Goal: Information Seeking & Learning: Check status

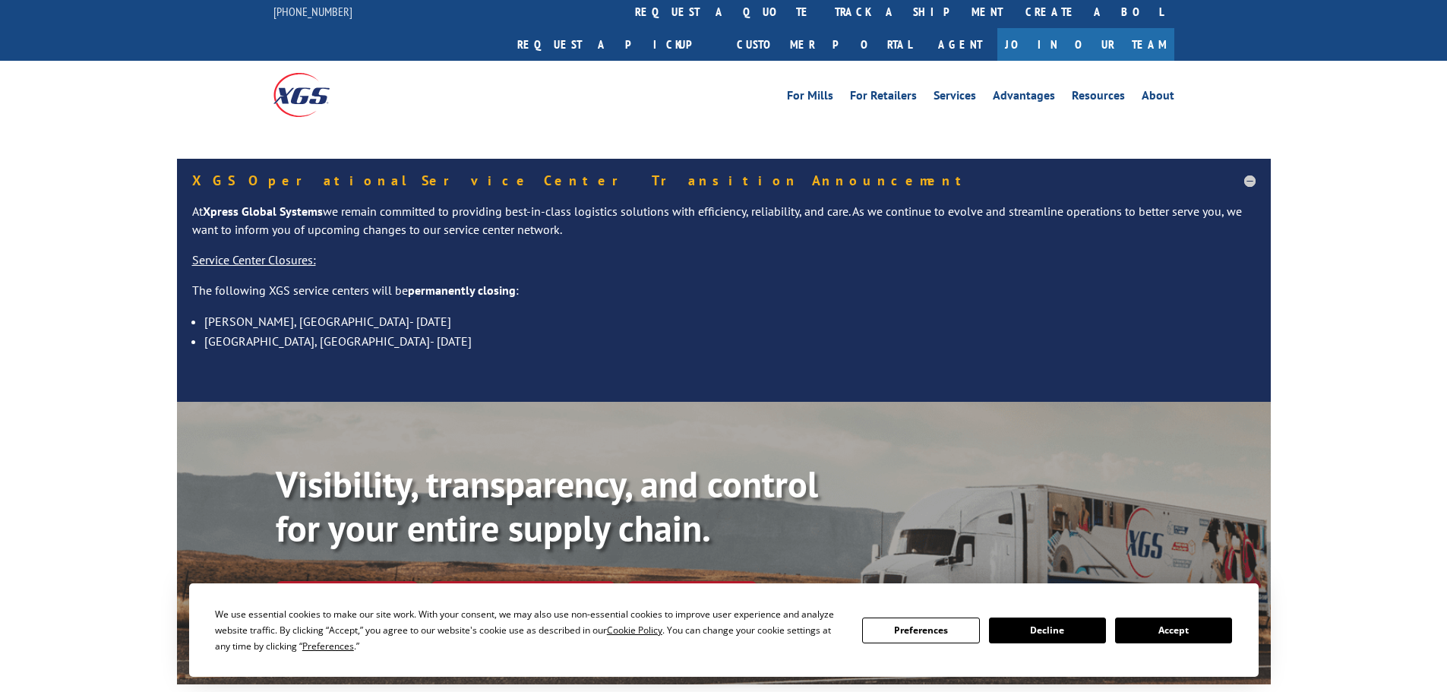
scroll to position [76, 0]
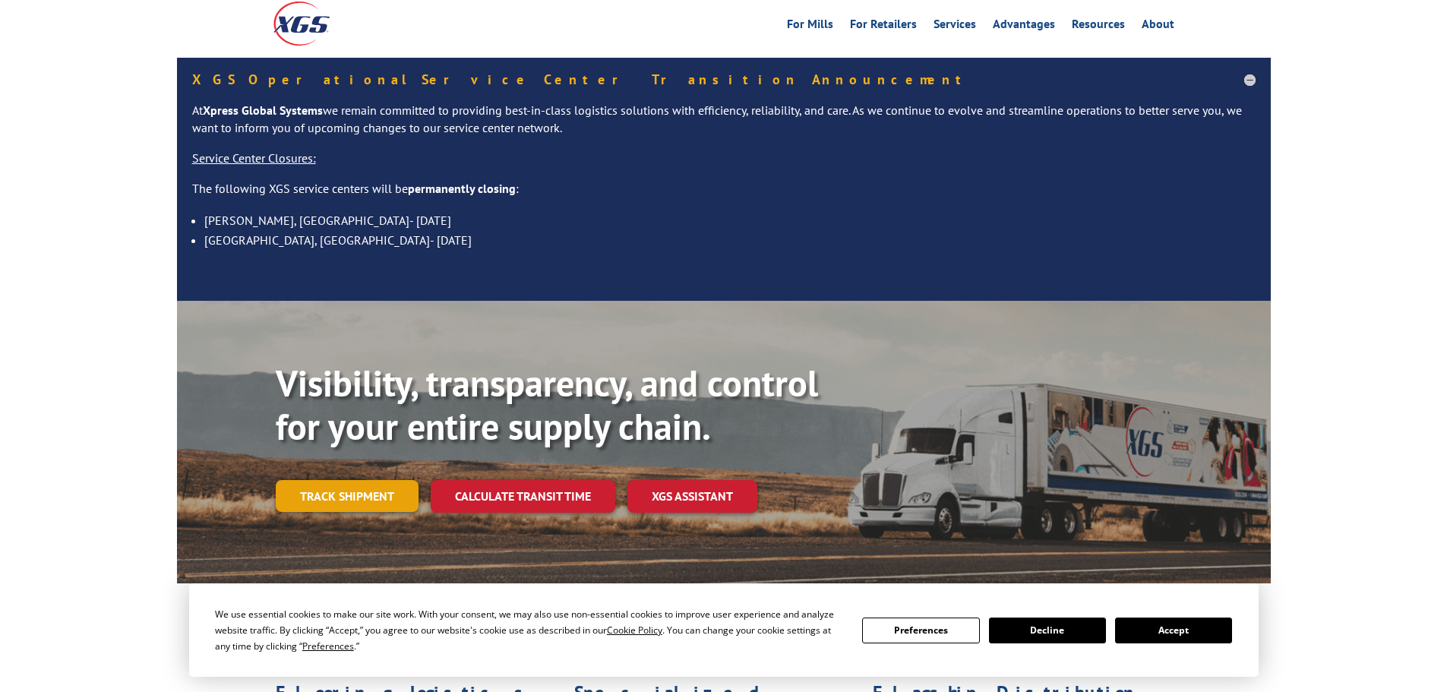
click at [382, 480] on link "Track shipment" at bounding box center [347, 496] width 143 height 32
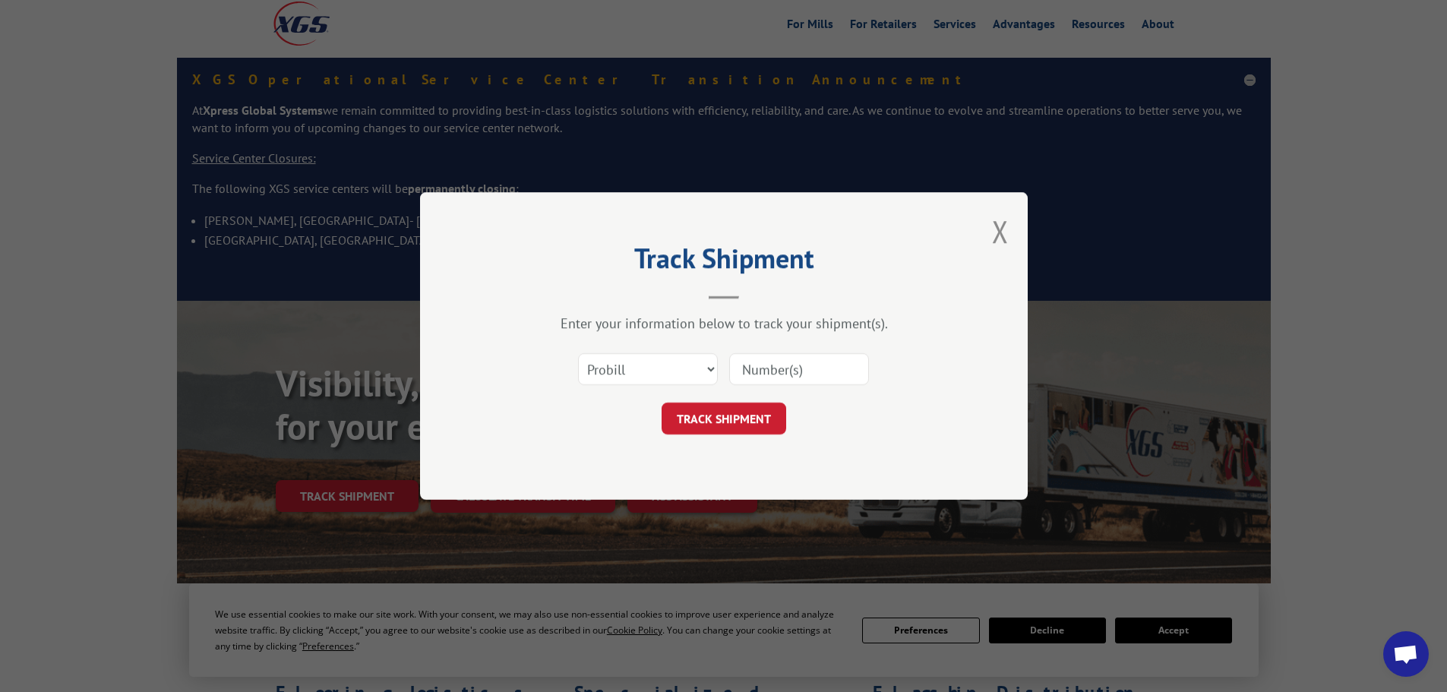
drag, startPoint x: 782, startPoint y: 387, endPoint x: 791, endPoint y: 365, distance: 23.6
click at [783, 383] on div "Select category... Probill BOL PO" at bounding box center [724, 369] width 456 height 50
click at [791, 365] on input at bounding box center [799, 369] width 140 height 32
paste input "17520331"
type input "17520331"
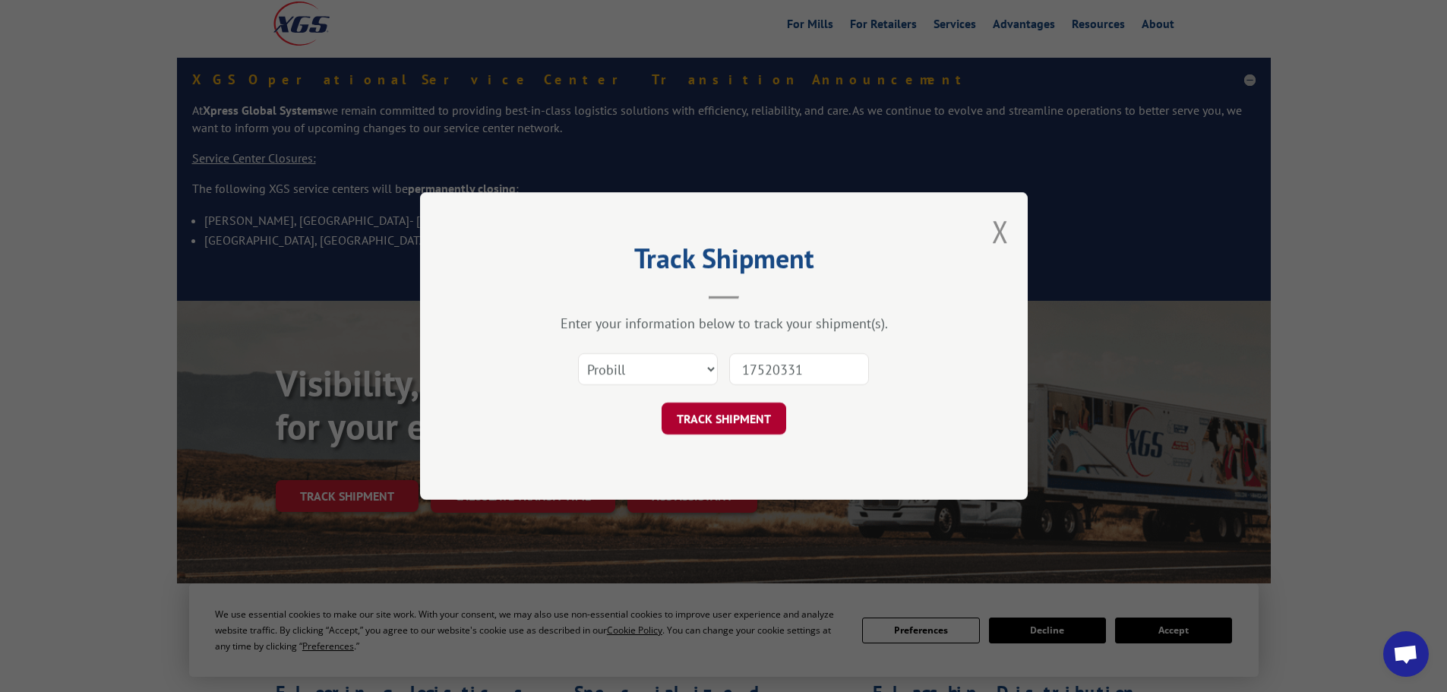
click at [750, 418] on button "TRACK SHIPMENT" at bounding box center [723, 419] width 125 height 32
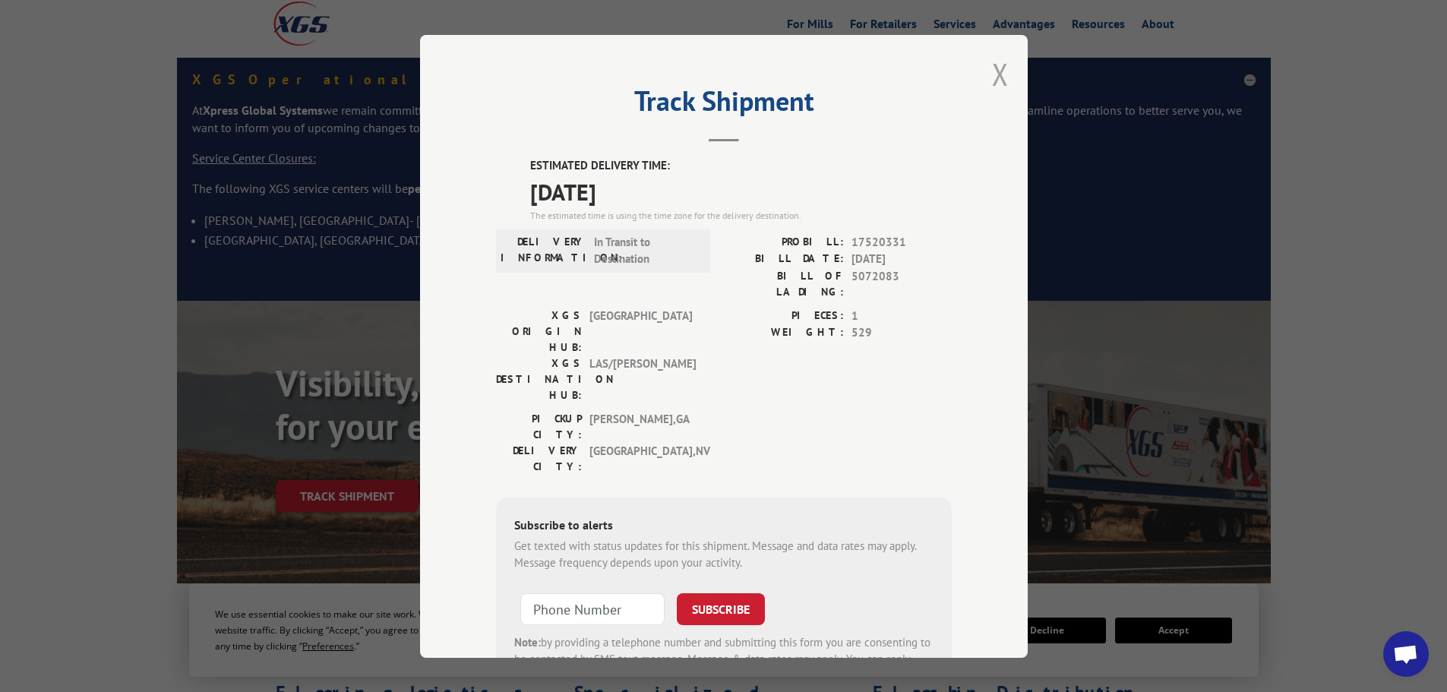
click at [992, 72] on button "Close modal" at bounding box center [1000, 74] width 17 height 40
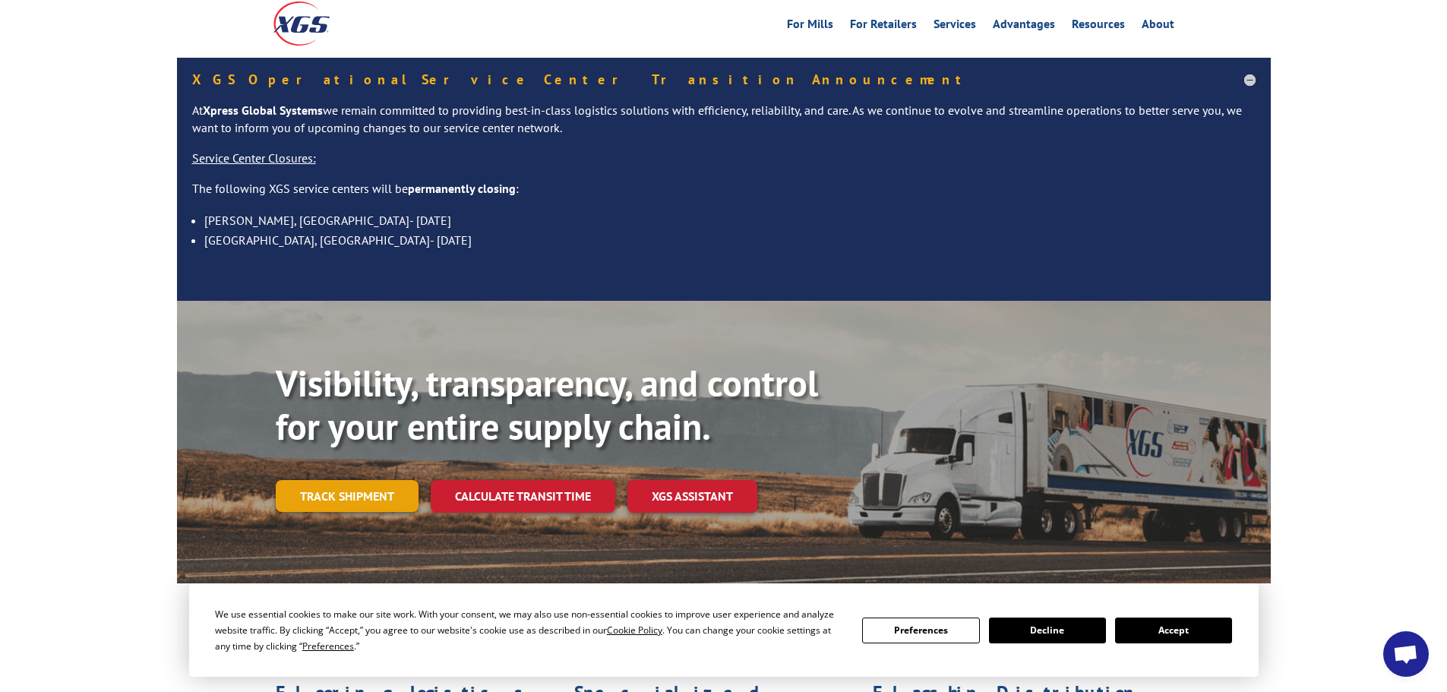
drag, startPoint x: 384, startPoint y: 459, endPoint x: 477, endPoint y: 393, distance: 114.4
click at [384, 480] on link "Track shipment" at bounding box center [347, 496] width 143 height 32
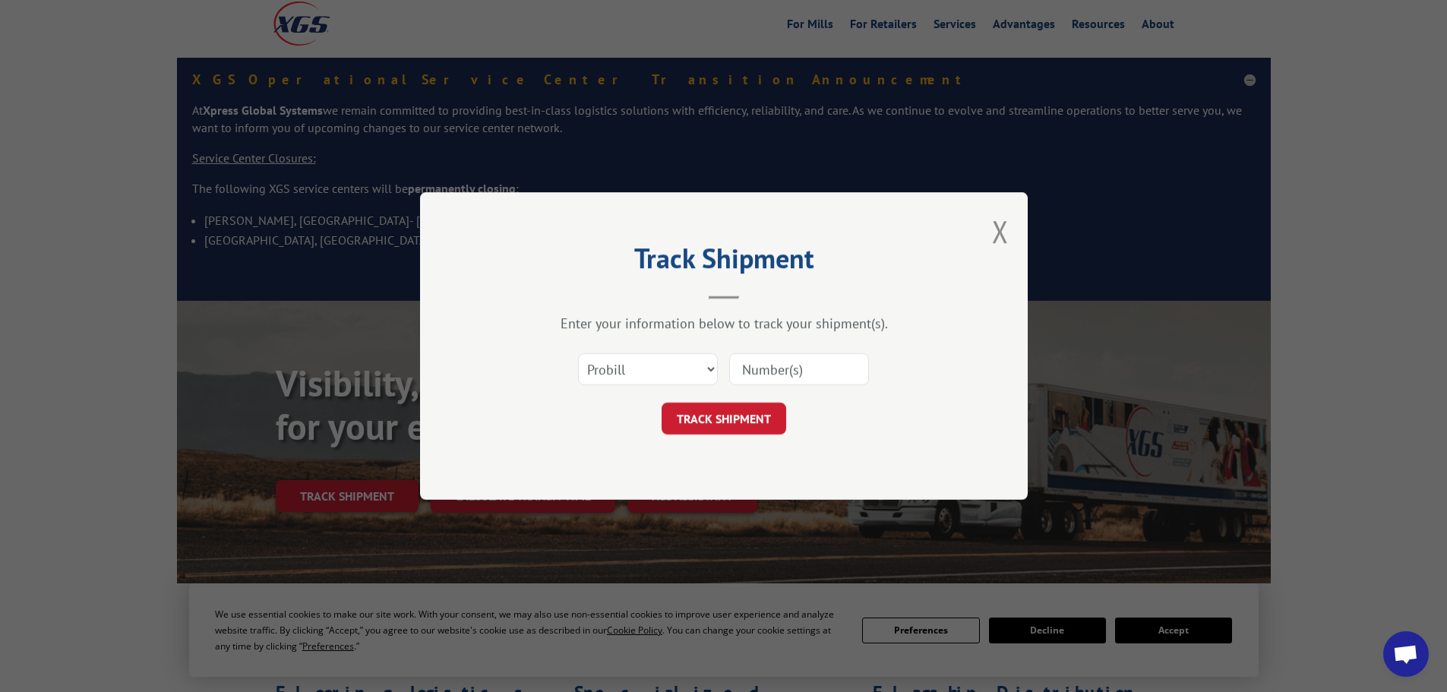
click at [766, 355] on input at bounding box center [799, 369] width 140 height 32
click at [761, 367] on input at bounding box center [799, 369] width 140 height 32
paste input "16754935"
type input "16754935"
click at [732, 412] on button "TRACK SHIPMENT" at bounding box center [723, 419] width 125 height 32
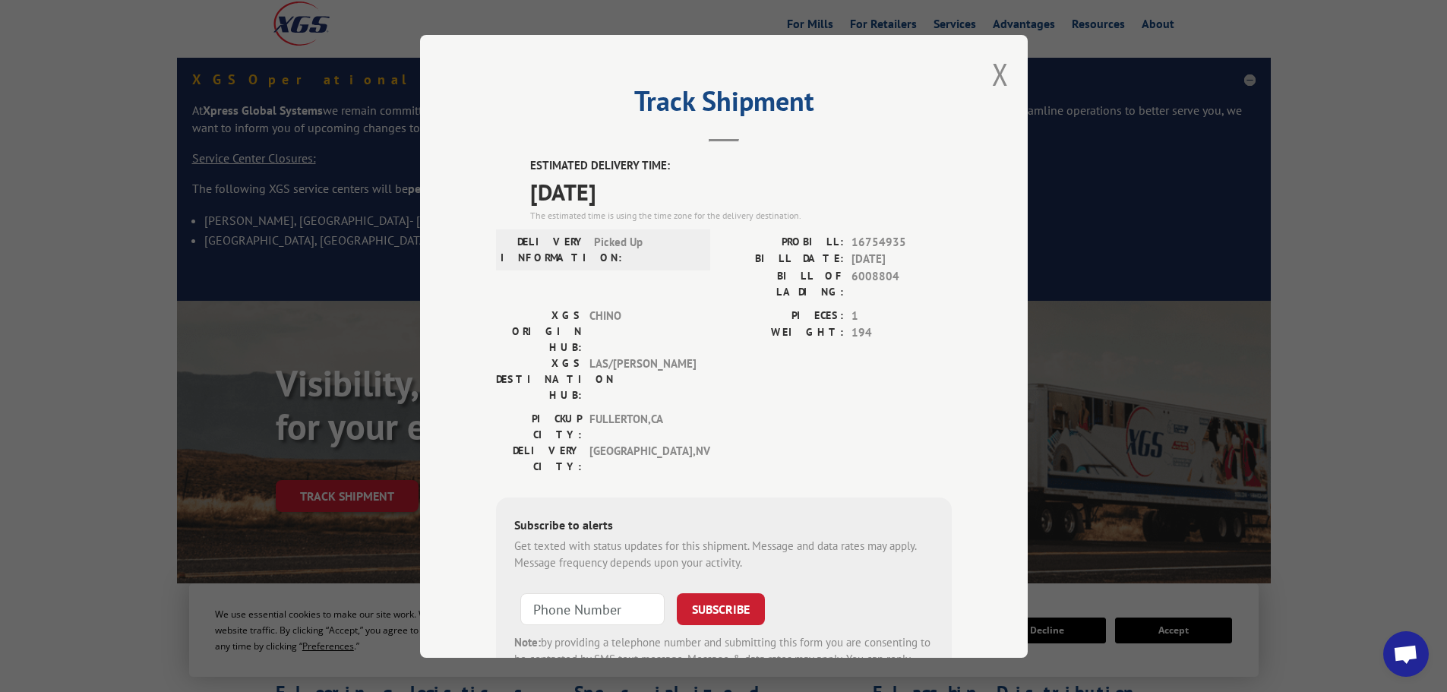
click at [981, 75] on div "Track Shipment ESTIMATED DELIVERY TIME: [DATE] The estimated time is using the …" at bounding box center [724, 346] width 608 height 623
click at [992, 69] on button "Close modal" at bounding box center [1000, 74] width 17 height 40
